Goal: Use online tool/utility: Utilize a website feature to perform a specific function

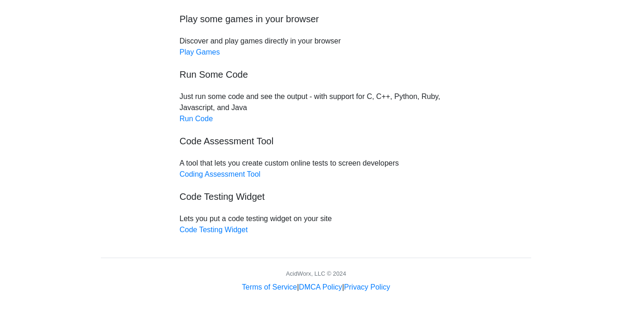
scroll to position [101, 0]
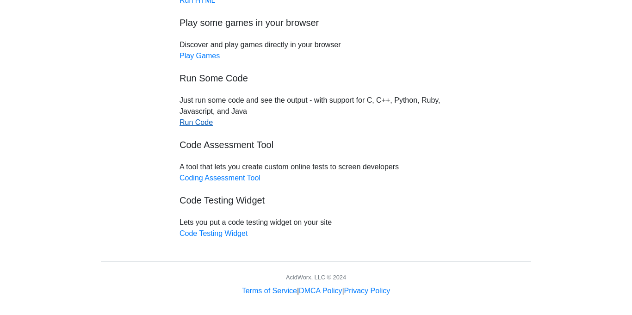
click at [201, 123] on link "Run Code" at bounding box center [195, 122] width 33 height 8
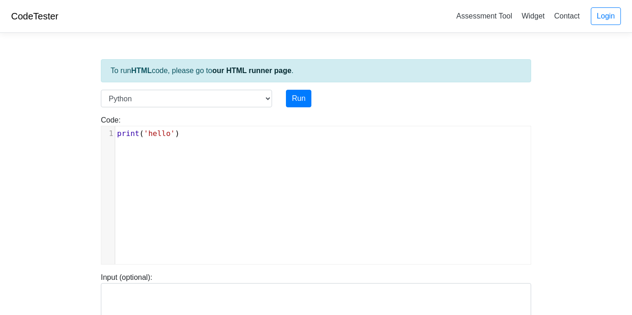
click at [197, 145] on div "xxxxxxxxxx 1 print ( 'hello' )" at bounding box center [322, 202] width 443 height 152
type textarea "')"
click at [197, 145] on div "x 1 print ( 'hello' )" at bounding box center [322, 202] width 443 height 152
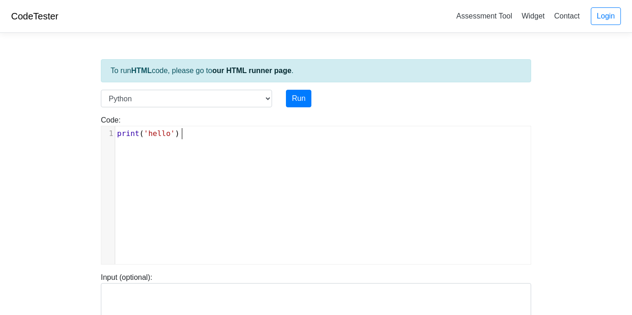
click at [197, 145] on div "x 1 print ( 'hello' )" at bounding box center [322, 202] width 443 height 152
type textarea "print('hello')"
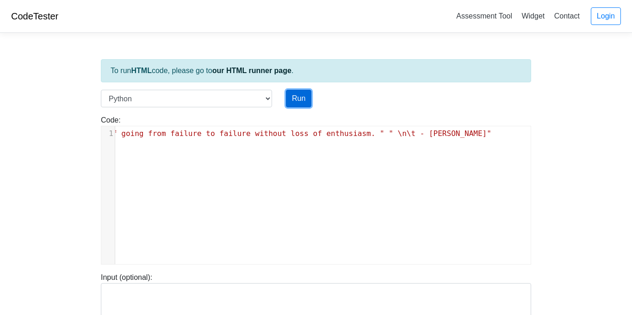
click at [295, 98] on button "Run" at bounding box center [298, 99] width 25 height 18
type input "[URL][DOMAIN_NAME]"
type textarea "Submission status: Runtime Error (NZEC) Stderr: File "script.py", line 1 print …"
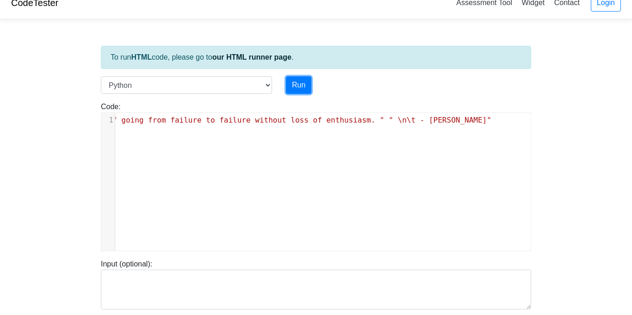
scroll to position [12, 0]
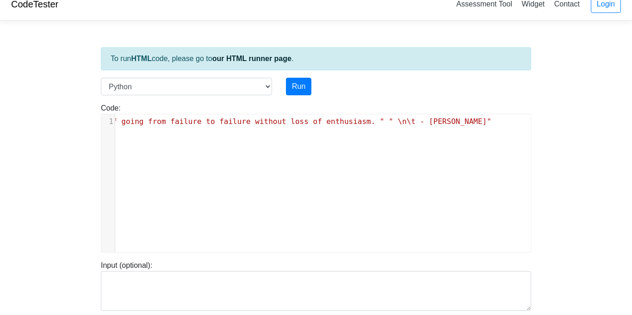
click at [459, 118] on span "" \n\t - [PERSON_NAME]"" at bounding box center [439, 121] width 103 height 9
type textarea ")"
click at [325, 125] on span "" Success consists of going from failure to failure without loss of enthusiasm.…" at bounding box center [194, 121] width 361 height 9
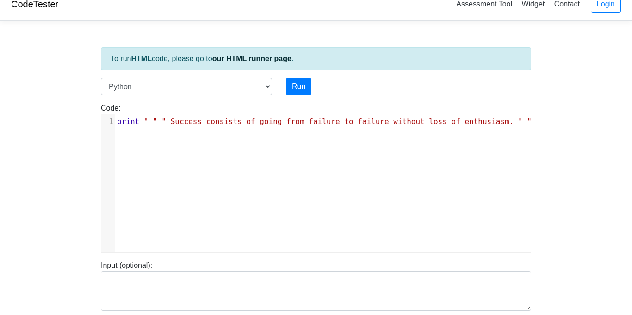
scroll to position [4, 5]
type textarea "("
click at [308, 82] on button "Run" at bounding box center [298, 87] width 25 height 18
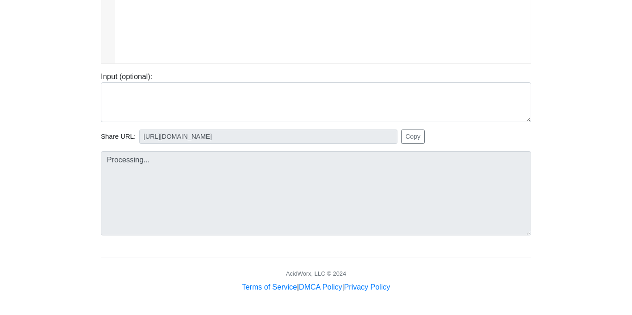
type input "[URL][DOMAIN_NAME]"
type textarea "Stdout: Success consists of going from failure to failure without loss of enthu…"
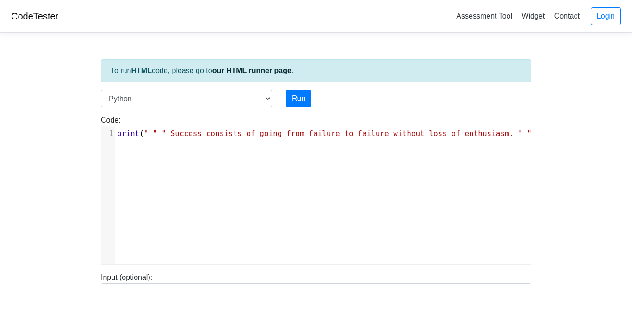
click at [174, 134] on span "" Success consists of going from failure to failure without loss of enthusiasm.…" at bounding box center [341, 133] width 361 height 9
type textarea ":"
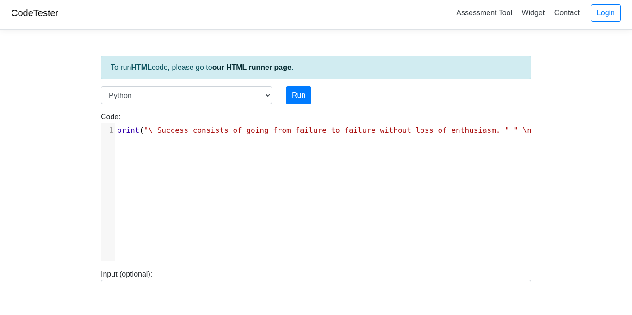
type textarea ""\""
type textarea "]"
type textarea "\""
click at [359, 136] on div "​ x 1 print ( " Success consists of going from failure to failure without loss …" at bounding box center [392, 130] width 554 height 15
click at [400, 130] on span "" \n\t - [PERSON_NAME]"" at bounding box center [426, 130] width 103 height 9
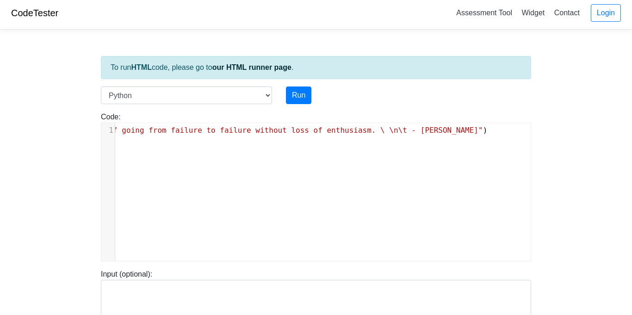
type textarea "\""
click at [433, 130] on span "" Success consists of going from failure to failure without loss of enthusiasm.…" at bounding box center [253, 130] width 468 height 9
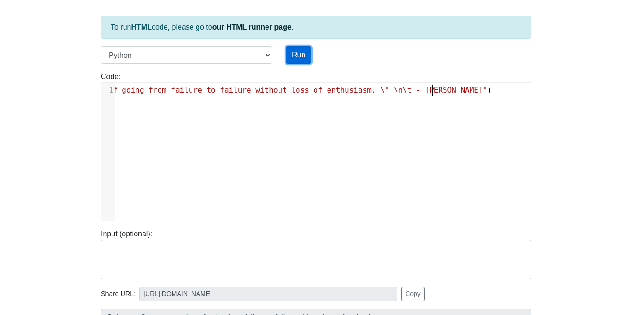
click at [302, 49] on button "Run" at bounding box center [298, 55] width 25 height 18
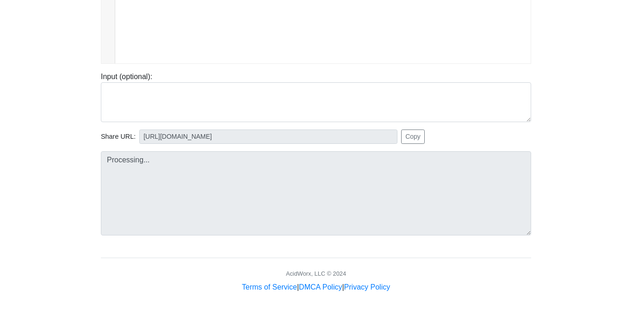
type input "[URL][DOMAIN_NAME]"
type textarea "Stdout: Success consists of going from failure to failure without loss of enthu…"
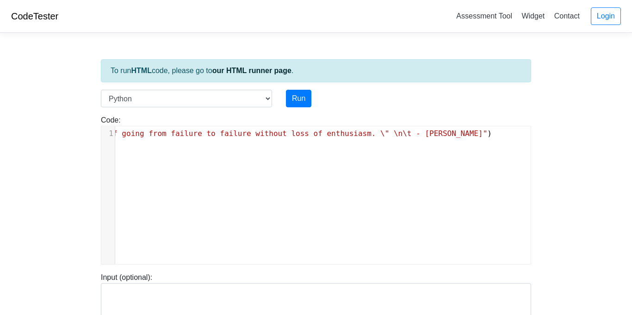
click at [300, 141] on div "​ x 1 print ( " Success consists of going from failure to failure without loss …" at bounding box center [322, 202] width 443 height 152
type textarea "print( " Success consists of going from failure to failure without loss of enth…"
click at [300, 141] on div "​ x 1 print ( " Success consists of going from failure to failure without loss …" at bounding box center [322, 202] width 443 height 152
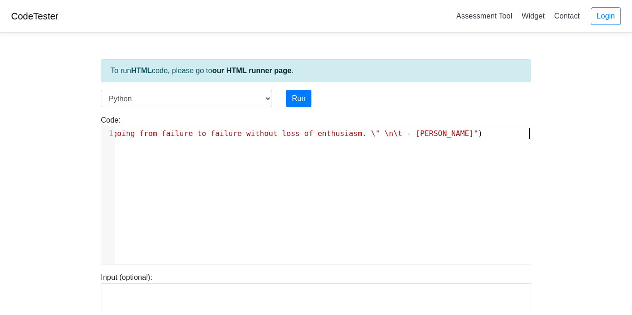
click at [300, 141] on div "​ x 1 print ( " Success consists of going from failure to failure without loss …" at bounding box center [322, 202] width 443 height 152
type textarea "print( " Success consists of going from failure to failure without loss of enth…"
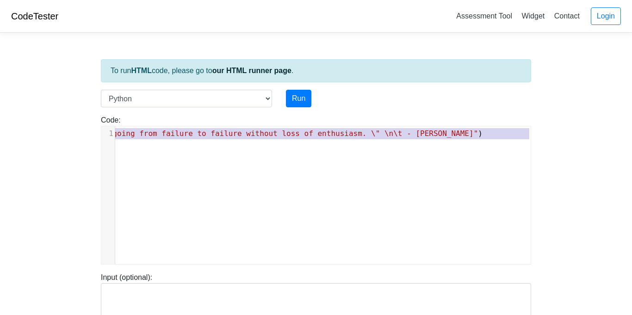
click at [300, 141] on div "​ x 1 print ( " Success consists of going from failure to failure without loss …" at bounding box center [322, 202] width 443 height 152
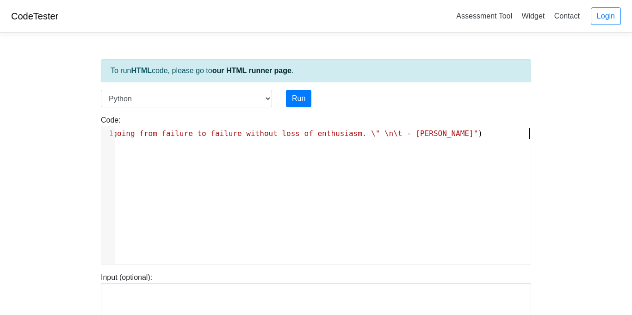
click at [300, 141] on div "​ x 1 print ( " Success consists of going from failure to failure without loss …" at bounding box center [322, 202] width 443 height 152
type textarea "print( " Success consists of going from failure to failure without loss of enth…"
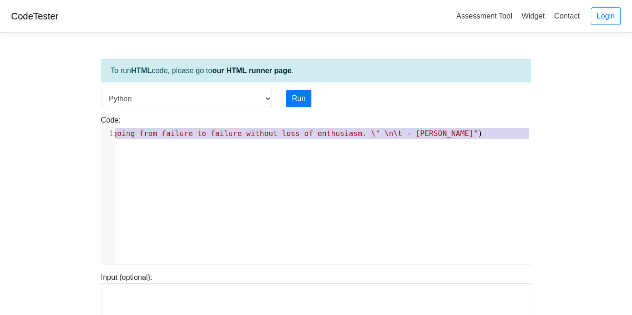
click at [300, 141] on div "​ x 1 print ( " Success consists of going from failure to failure without loss …" at bounding box center [322, 202] width 443 height 152
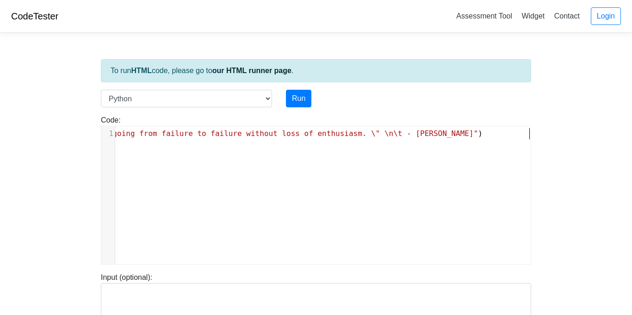
click at [300, 141] on div "​ x 1 print ( " Success consists of going from failure to failure without loss …" at bounding box center [322, 202] width 443 height 152
type textarea "print( " Success consists of going from failure to failure without loss of enth…"
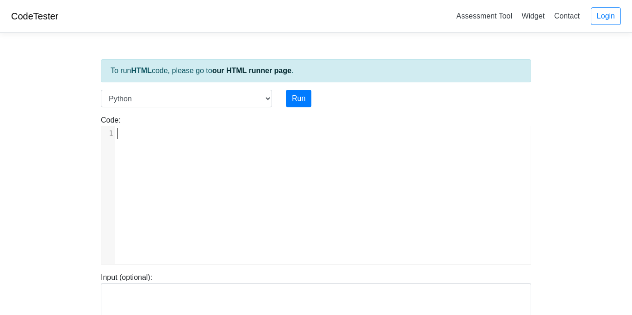
click at [300, 141] on div "​ x 1 ​" at bounding box center [322, 202] width 443 height 152
